Goal: Information Seeking & Learning: Learn about a topic

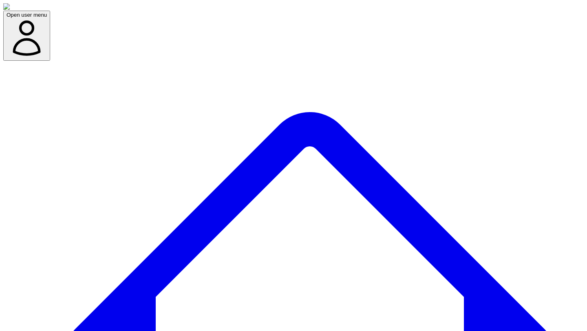
scroll to position [27, 0]
drag, startPoint x: 453, startPoint y: 99, endPoint x: 485, endPoint y: 97, distance: 32.3
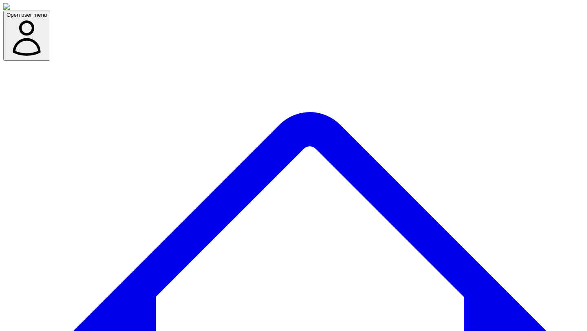
scroll to position [430, 0]
